Goal: Task Accomplishment & Management: Manage account settings

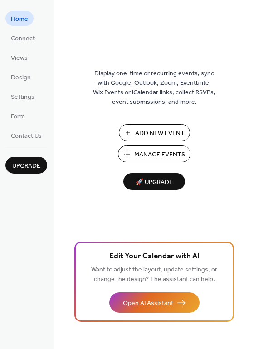
click at [169, 150] on span "Manage Events" at bounding box center [159, 155] width 51 height 10
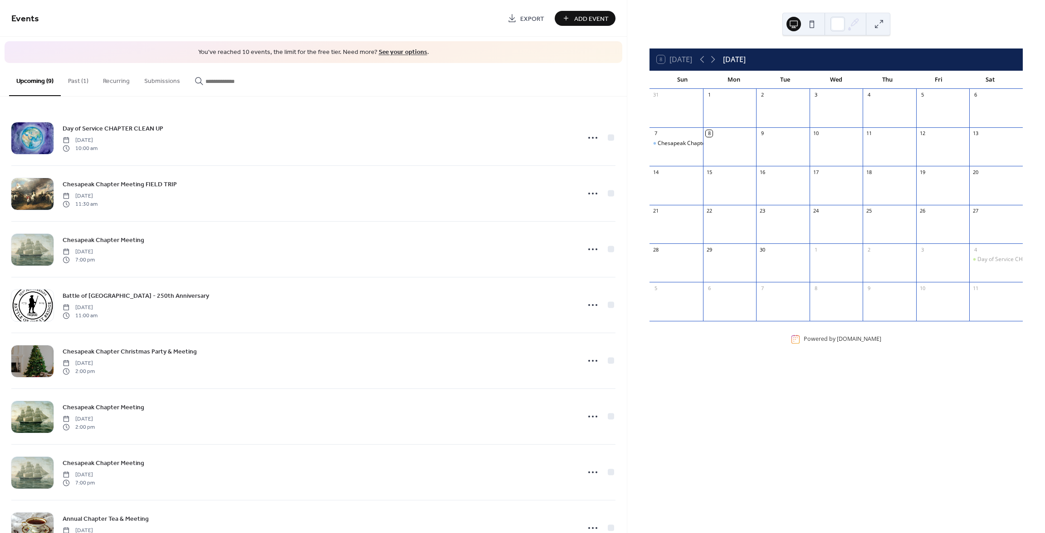
click at [74, 80] on button "Past (1)" at bounding box center [78, 79] width 35 height 32
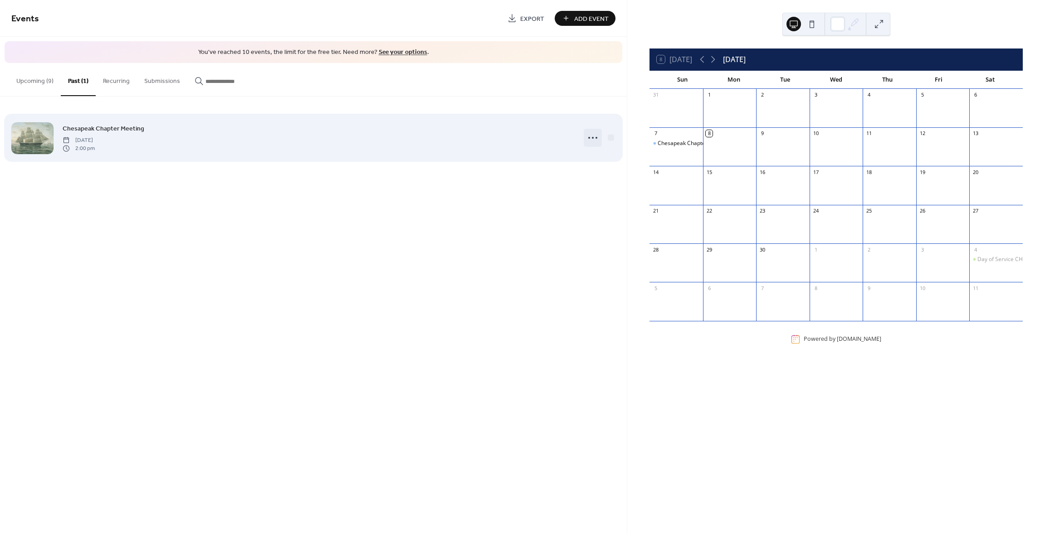
click at [592, 137] on icon at bounding box center [593, 138] width 15 height 15
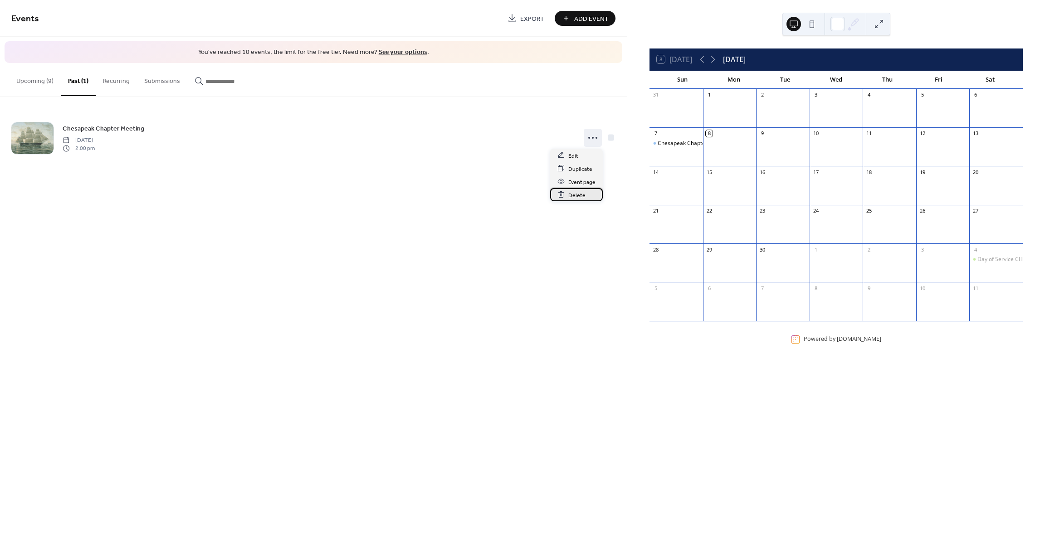
click at [578, 197] on span "Delete" at bounding box center [576, 195] width 17 height 10
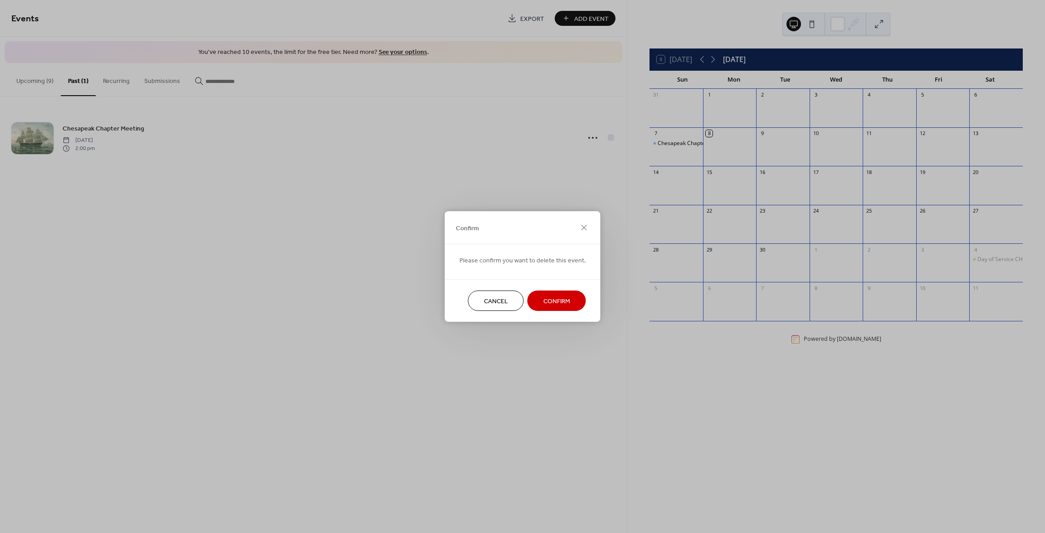
click at [556, 300] on span "Confirm" at bounding box center [556, 302] width 27 height 10
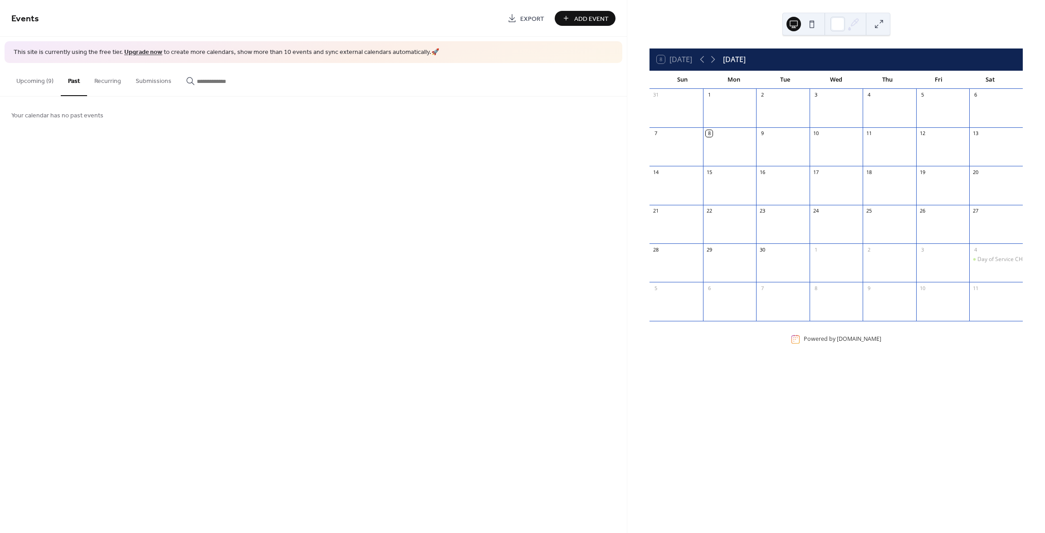
click at [37, 82] on button "Upcoming (9)" at bounding box center [35, 79] width 52 height 32
